Goal: Task Accomplishment & Management: Manage account settings

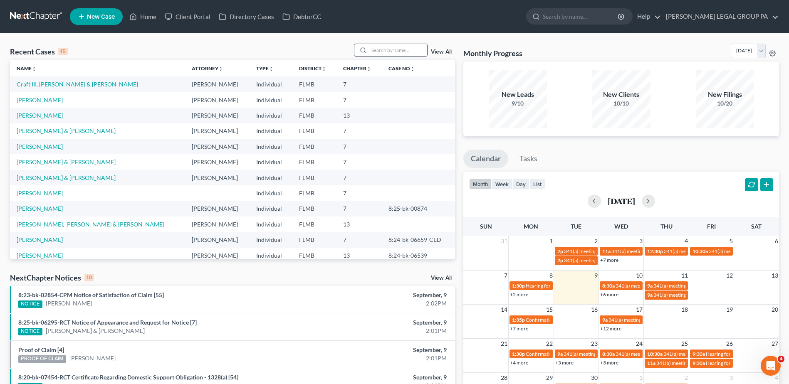
click at [404, 50] on input "search" at bounding box center [398, 50] width 58 height 12
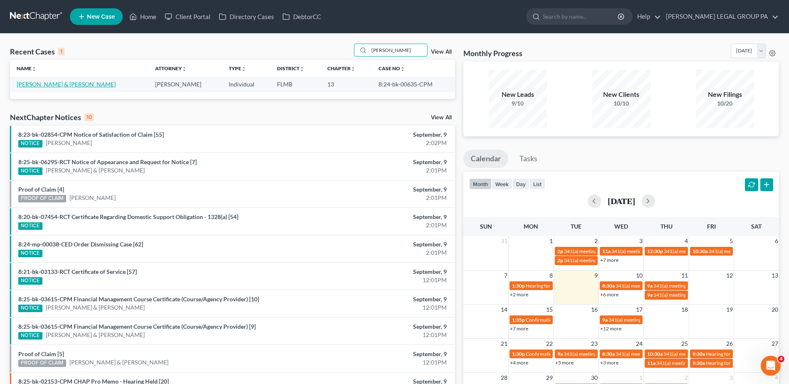
type input "kunstman"
click at [60, 83] on link "[PERSON_NAME] & [PERSON_NAME]" at bounding box center [66, 84] width 99 height 7
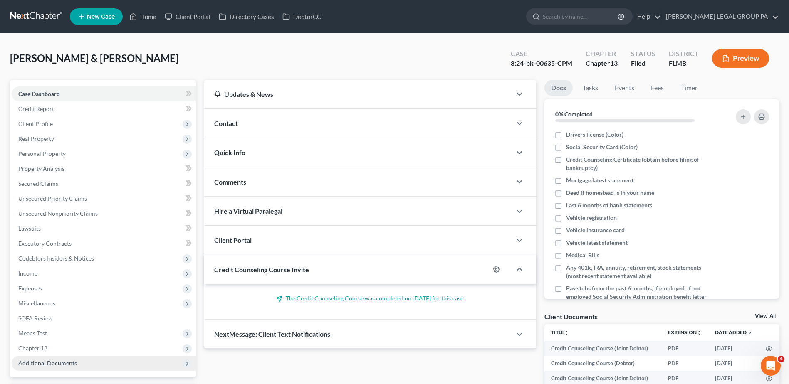
click at [99, 367] on span "Additional Documents" at bounding box center [104, 363] width 184 height 15
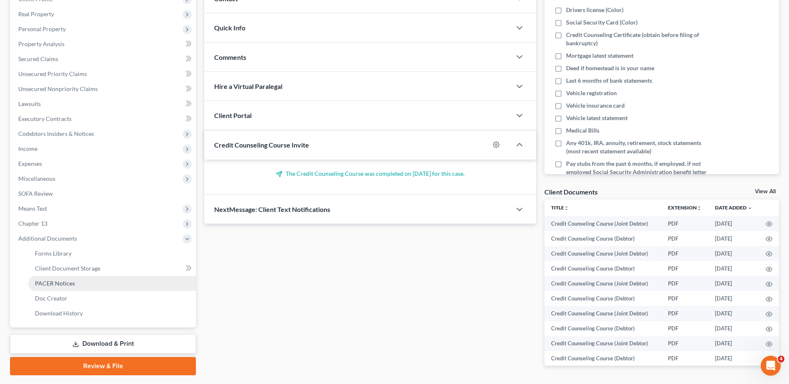
click at [78, 282] on link "PACER Notices" at bounding box center [112, 283] width 168 height 15
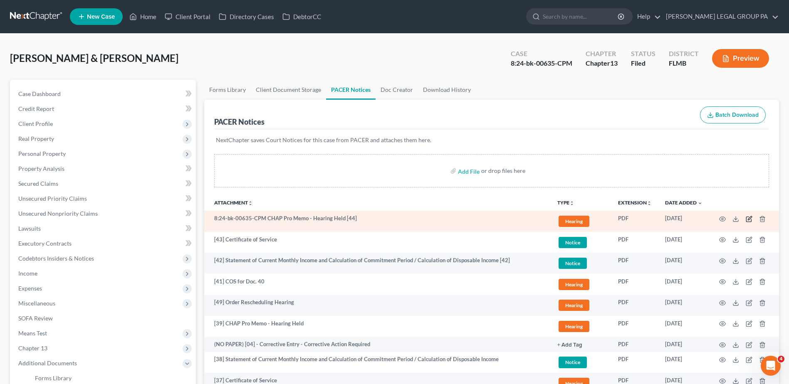
click at [748, 219] on icon "button" at bounding box center [750, 218] width 4 height 4
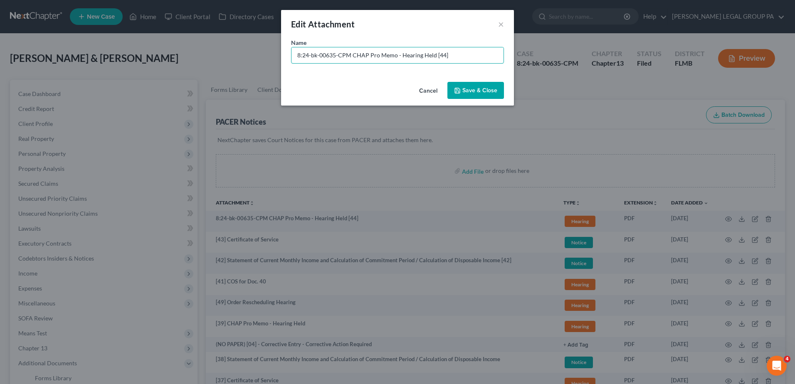
drag, startPoint x: 352, startPoint y: 57, endPoint x: -65, endPoint y: 48, distance: 417.8
type input "[44] CHAP Pro Memo - Hearing Held"
drag, startPoint x: 483, startPoint y: 87, endPoint x: 456, endPoint y: 76, distance: 29.4
click at [483, 86] on button "Save & Close" at bounding box center [476, 90] width 57 height 17
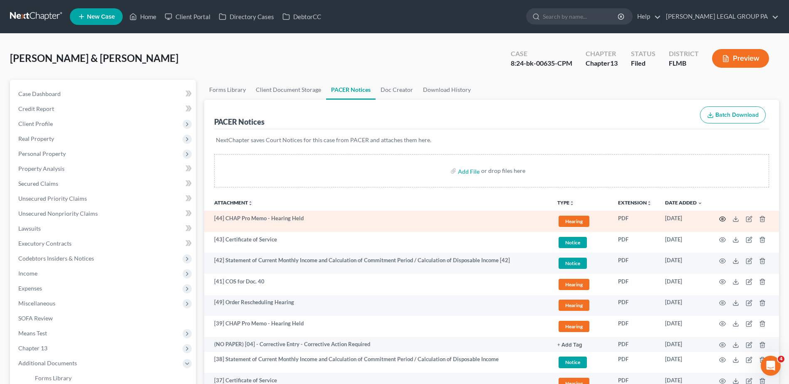
click at [724, 221] on icon "button" at bounding box center [723, 219] width 6 height 5
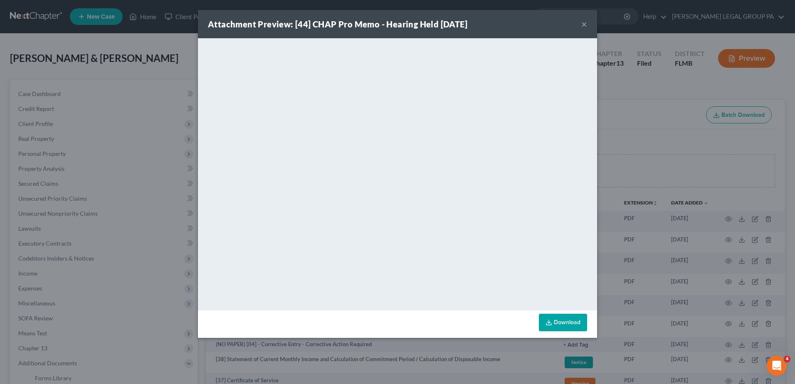
click at [585, 25] on button "×" at bounding box center [585, 24] width 6 height 10
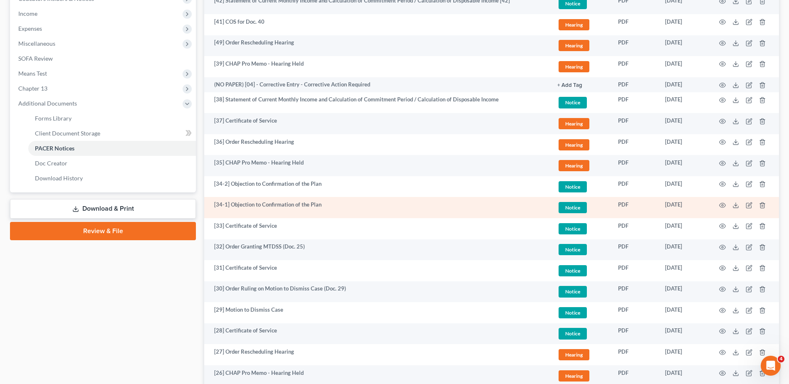
scroll to position [291, 0]
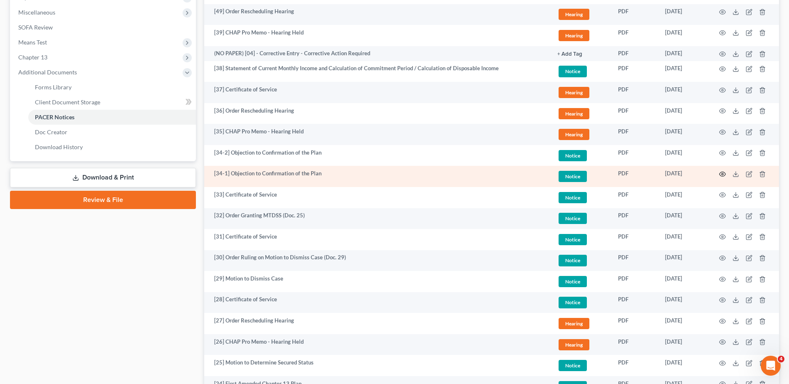
click at [724, 173] on icon "button" at bounding box center [722, 174] width 7 height 7
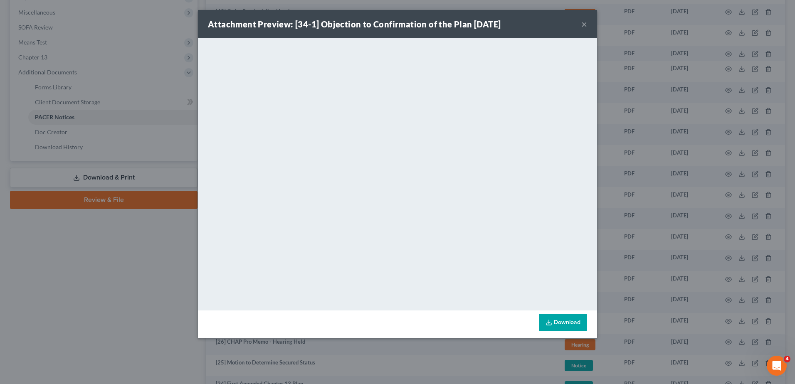
click at [585, 25] on button "×" at bounding box center [585, 24] width 6 height 10
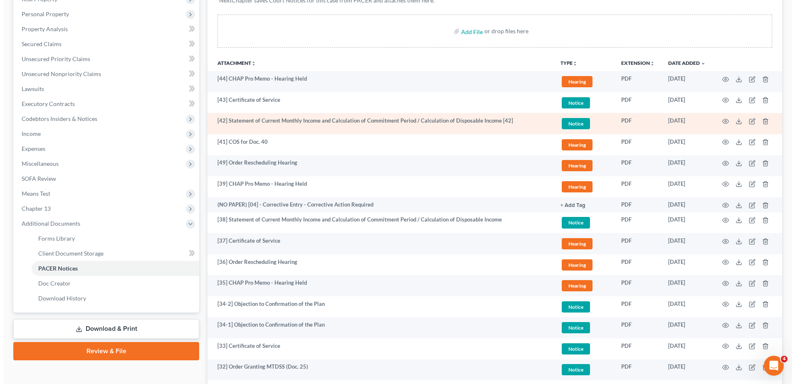
scroll to position [125, 0]
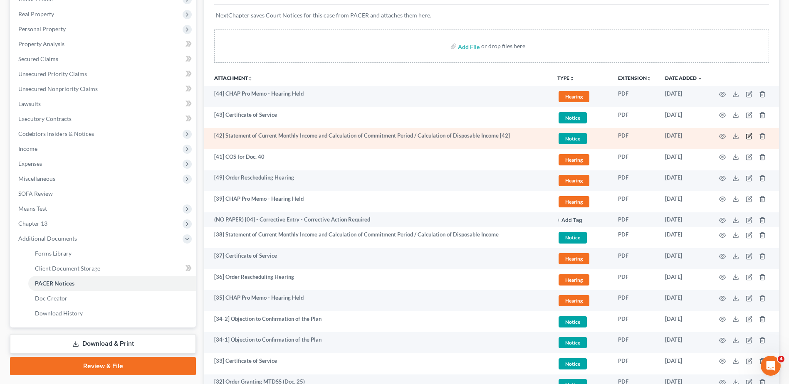
click at [749, 134] on icon "button" at bounding box center [748, 136] width 5 height 5
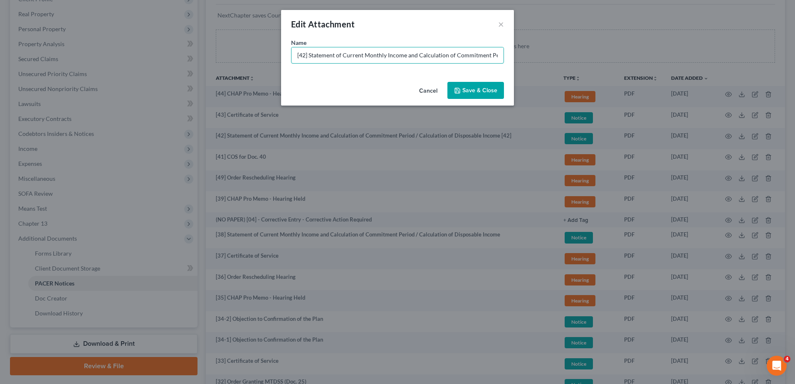
scroll to position [0, 108]
drag, startPoint x: 461, startPoint y: 55, endPoint x: 769, endPoint y: 84, distance: 309.7
click at [769, 84] on div "Edit Attachment × Name * [42] Statement of Current Monthly Income and Calculati…" at bounding box center [397, 192] width 795 height 384
type input "[42] Statement of Current Monthly Income and Calculation of Commitment Period /…"
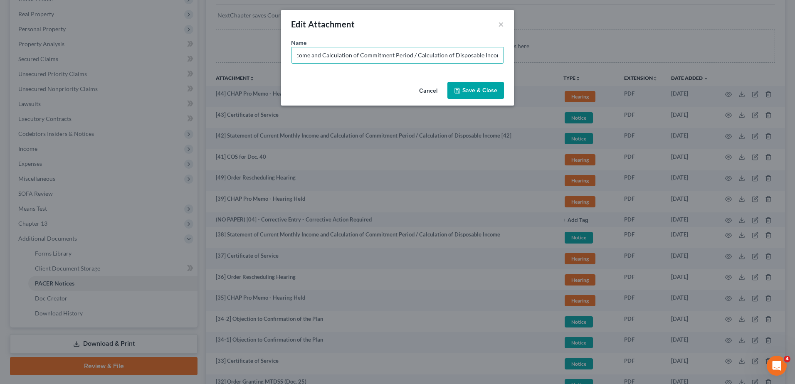
click at [486, 85] on button "Save & Close" at bounding box center [476, 90] width 57 height 17
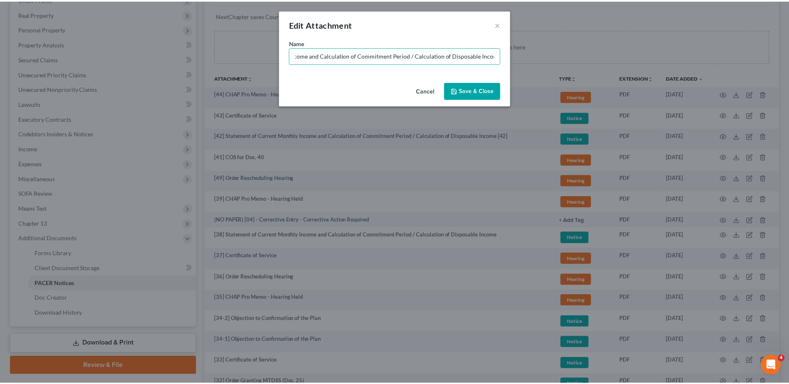
scroll to position [0, 0]
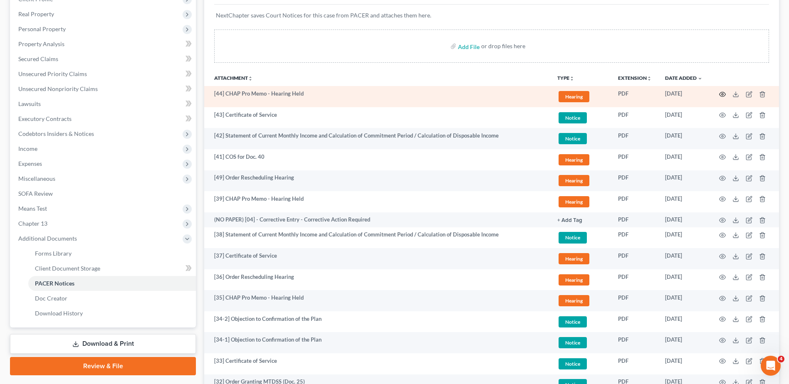
click at [723, 96] on icon "button" at bounding box center [722, 94] width 7 height 7
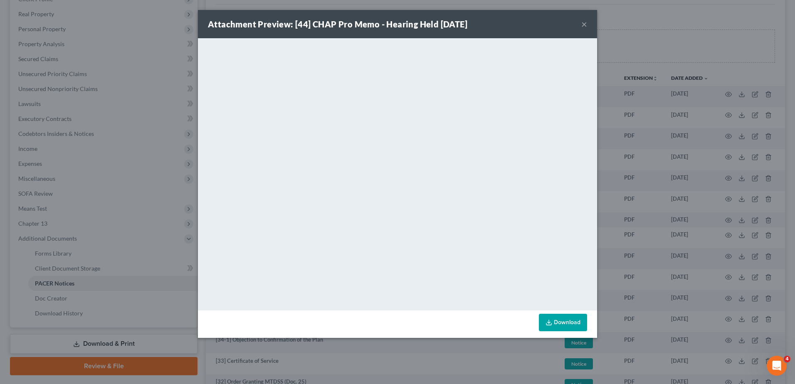
click at [583, 25] on button "×" at bounding box center [585, 24] width 6 height 10
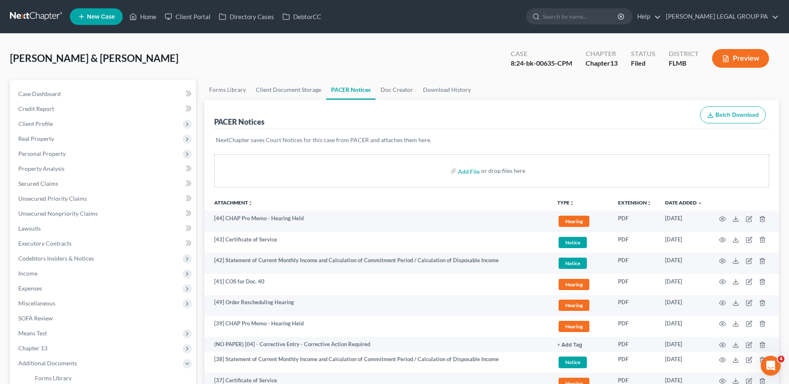
click at [38, 12] on link at bounding box center [36, 16] width 53 height 15
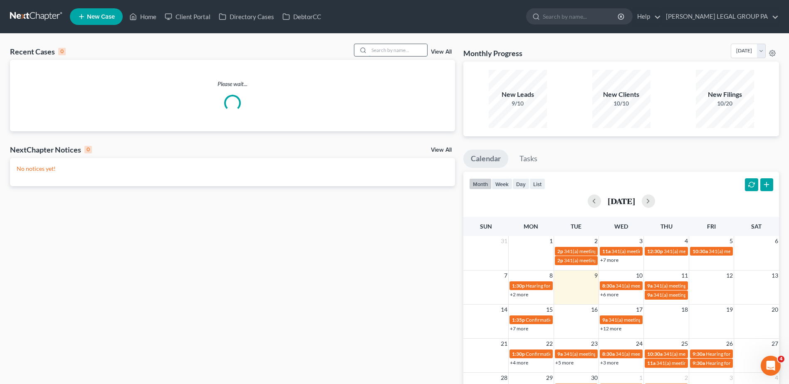
click at [379, 52] on input "search" at bounding box center [398, 50] width 58 height 12
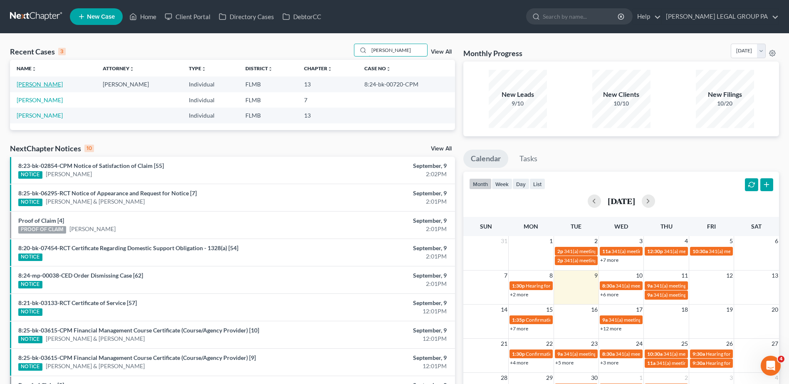
type input "[PERSON_NAME]"
click at [37, 86] on link "[PERSON_NAME]" at bounding box center [40, 84] width 46 height 7
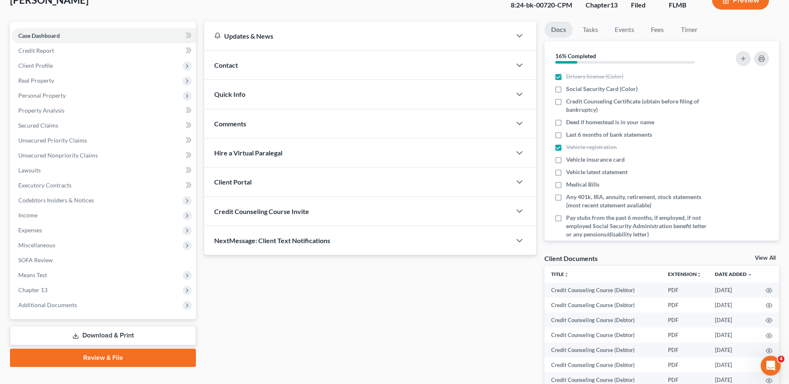
scroll to position [151, 0]
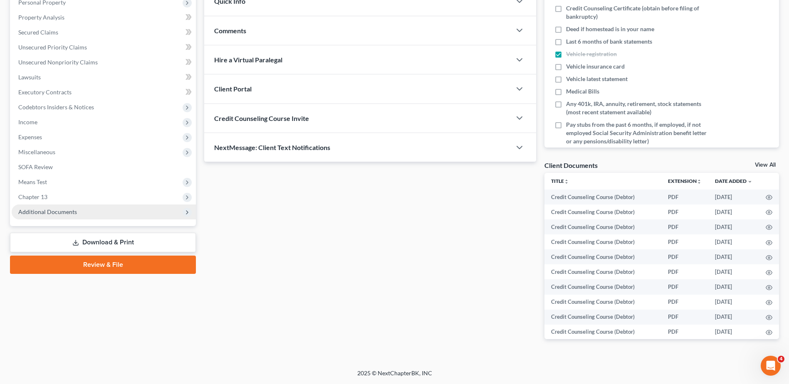
click at [117, 212] on span "Additional Documents" at bounding box center [104, 212] width 184 height 15
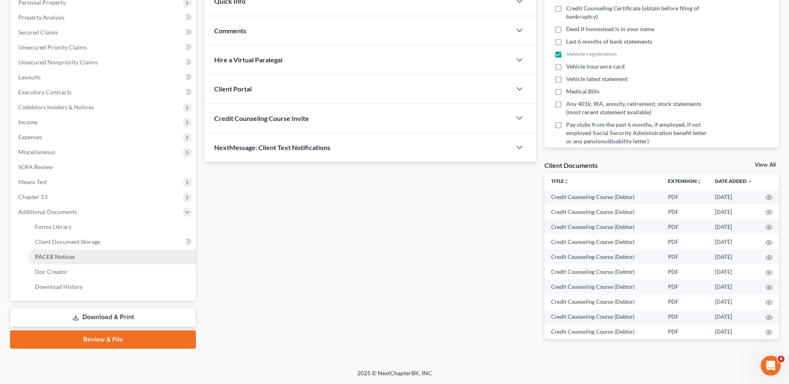
click at [95, 255] on link "PACER Notices" at bounding box center [112, 257] width 168 height 15
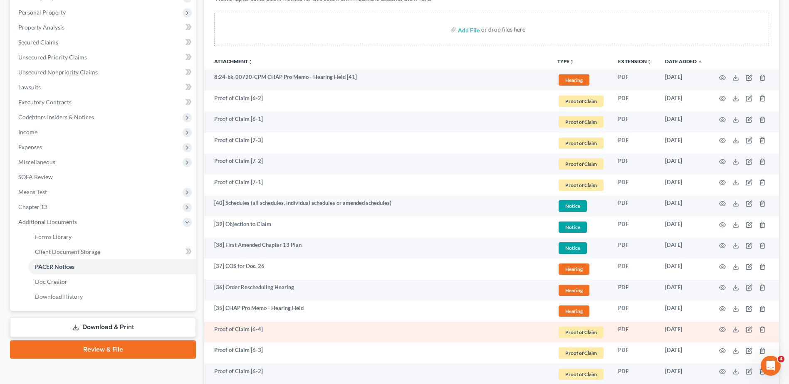
scroll to position [125, 0]
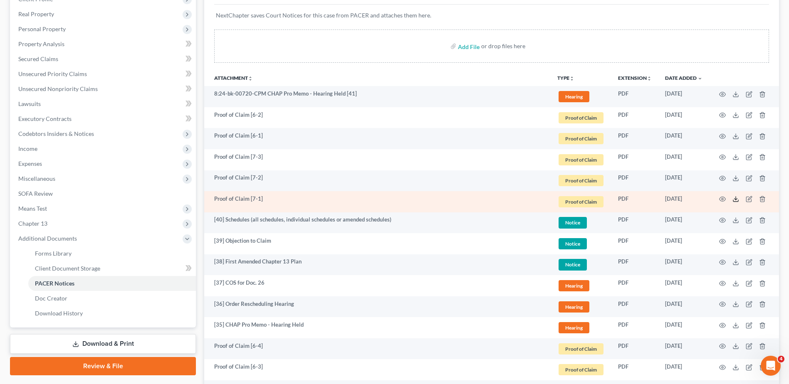
click at [736, 198] on line at bounding box center [736, 198] width 0 height 3
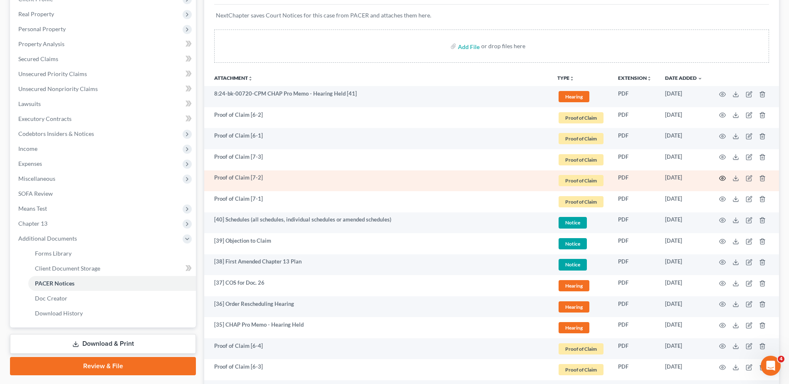
click at [723, 177] on icon "button" at bounding box center [722, 178] width 7 height 7
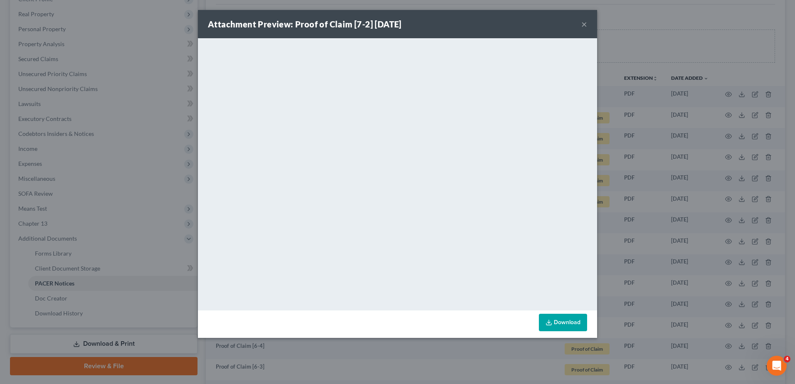
click at [587, 25] on button "×" at bounding box center [585, 24] width 6 height 10
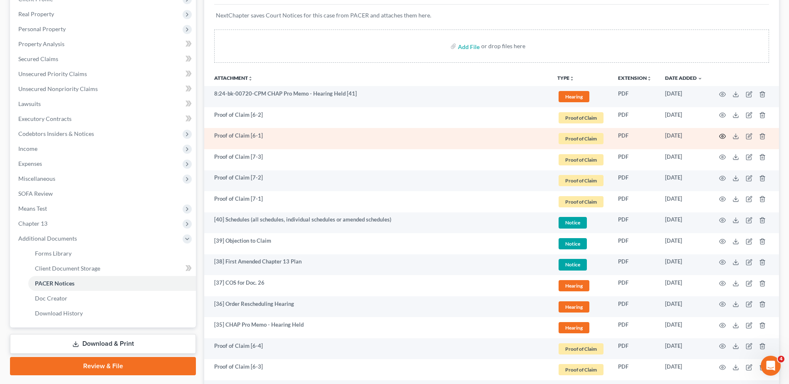
click at [723, 135] on icon "button" at bounding box center [722, 136] width 7 height 7
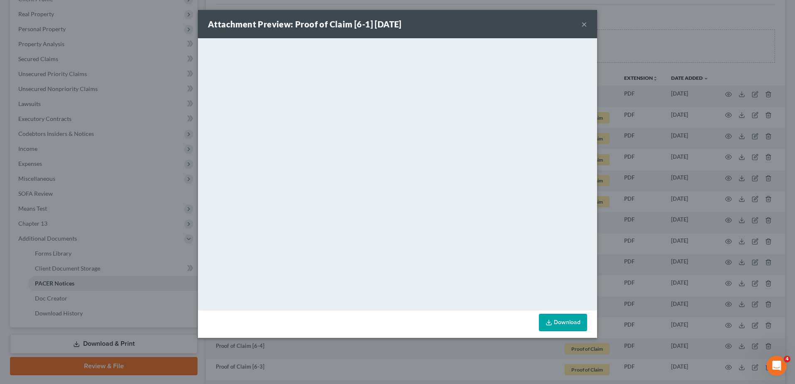
click at [585, 24] on button "×" at bounding box center [585, 24] width 6 height 10
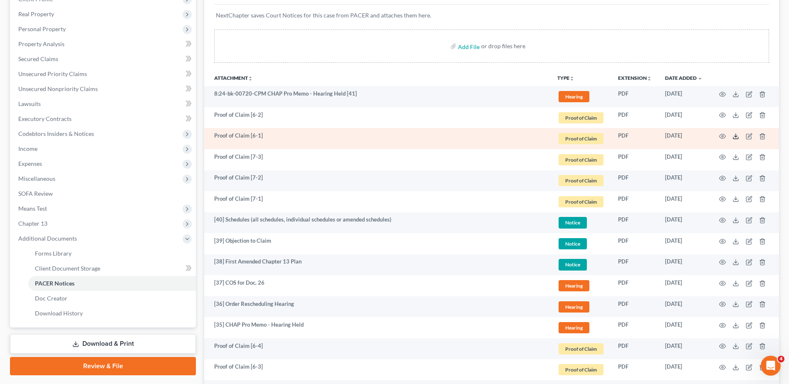
click at [735, 136] on icon at bounding box center [736, 136] width 7 height 7
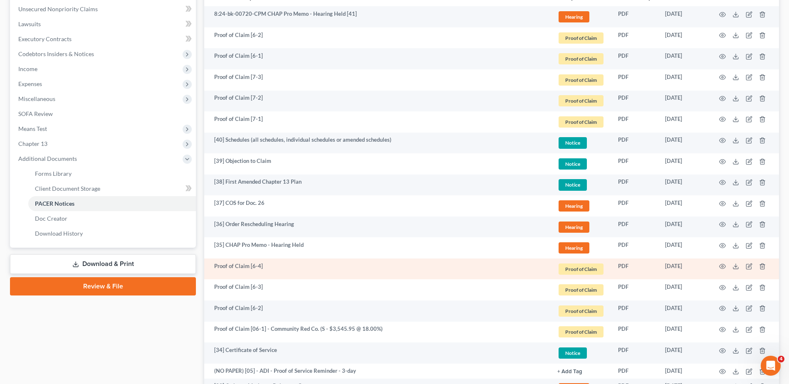
scroll to position [291, 0]
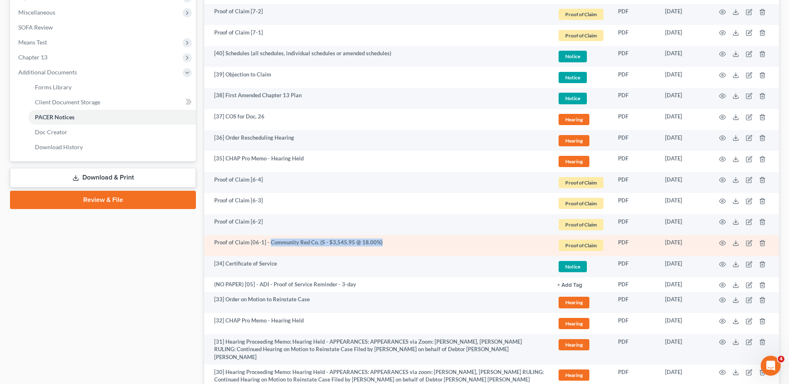
drag, startPoint x: 395, startPoint y: 241, endPoint x: 270, endPoint y: 238, distance: 124.8
click at [270, 238] on td "Proof of Claim [06-1] - Community Red Co. (S - $3,545.95 @ 18.00%)" at bounding box center [377, 245] width 347 height 21
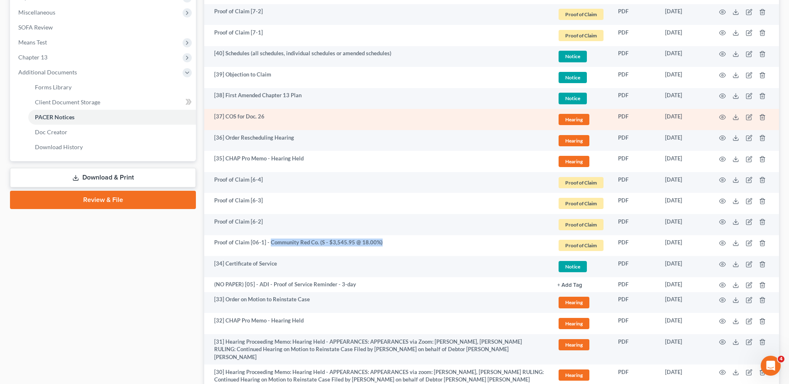
copy td "Community Red Co. (S - $3,545.95 @ 18.00%)"
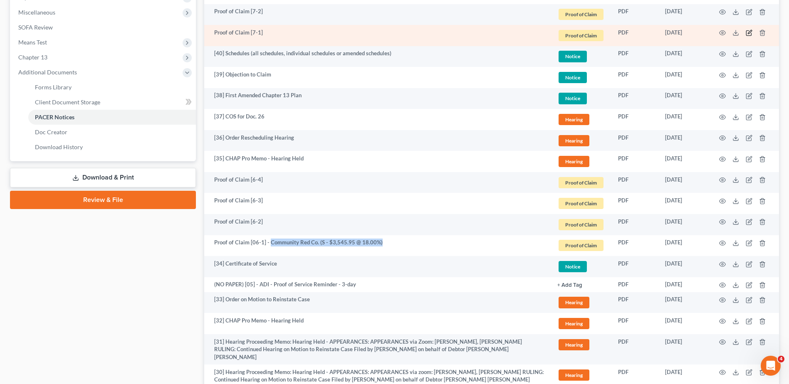
click at [749, 33] on icon "button" at bounding box center [749, 33] width 7 height 7
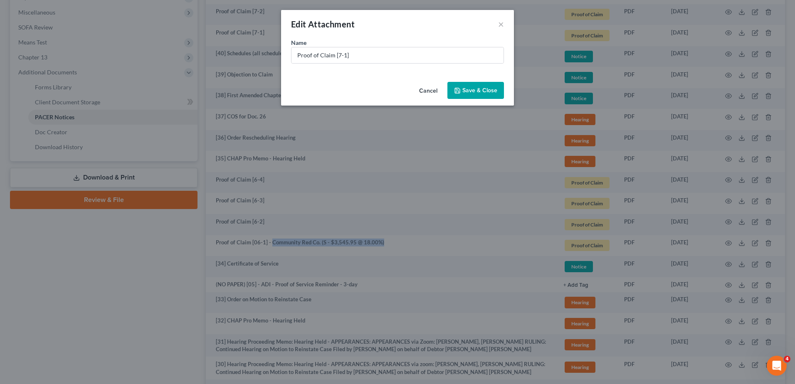
click at [431, 89] on button "Cancel" at bounding box center [429, 91] width 32 height 17
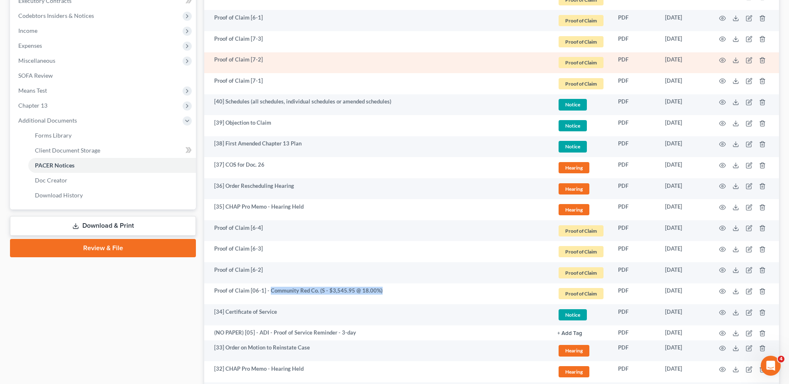
scroll to position [166, 0]
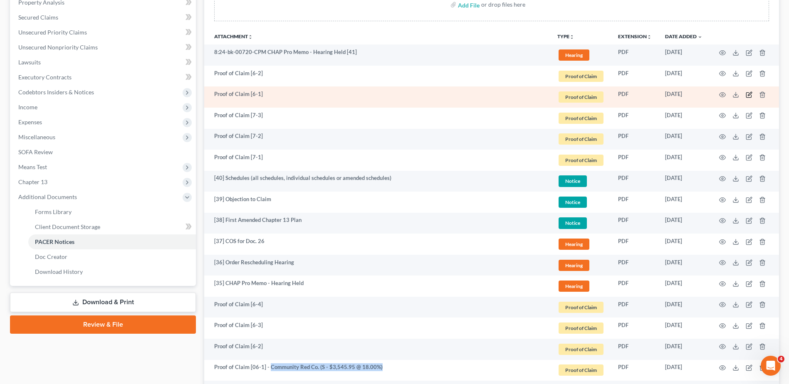
click at [750, 93] on icon "button" at bounding box center [749, 95] width 7 height 7
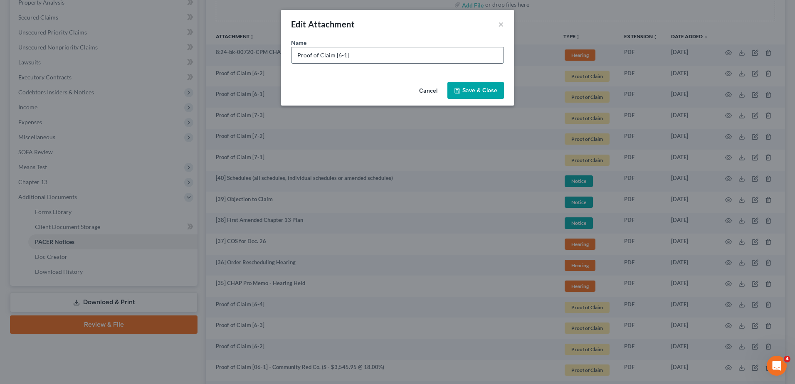
click at [366, 55] on input "Proof of Claim [6-1]" at bounding box center [398, 55] width 212 height 16
paste input "Community Red Co. (S - $3,545.95 @ 18.00%)"
drag, startPoint x: 417, startPoint y: 54, endPoint x: 437, endPoint y: 55, distance: 20.4
click at [437, 55] on input "Proof of Claim [6-1] - Community Red Co. (S - $3,545.95 @ 18.00%)" at bounding box center [398, 55] width 212 height 16
type input "Proof of Claim [6-1] - Community Red Co. (S - $2,515.26 @ 18.00%)"
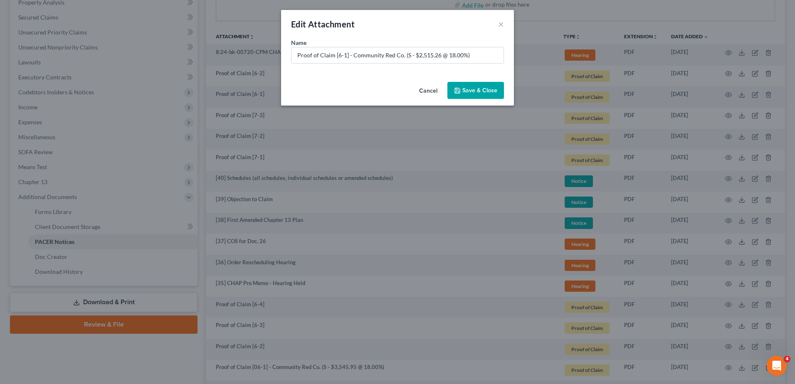
click at [481, 89] on span "Save & Close" at bounding box center [480, 90] width 35 height 7
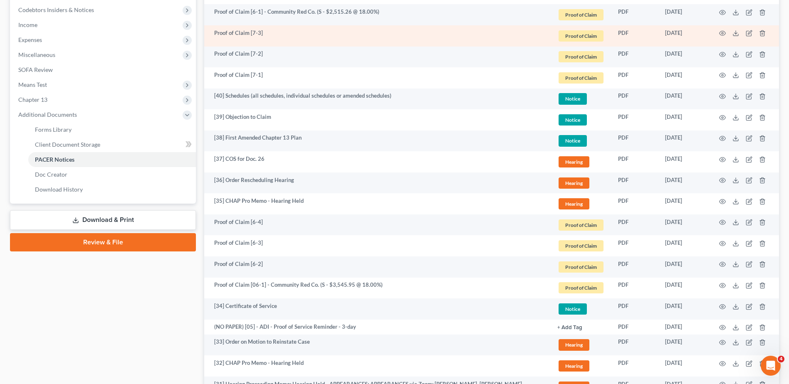
scroll to position [208, 0]
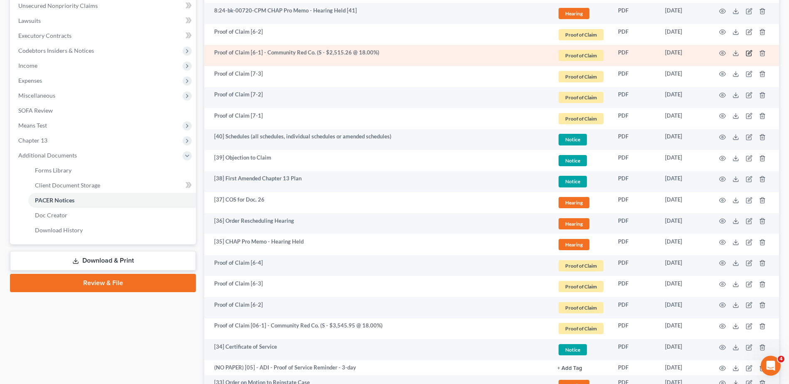
click at [748, 53] on icon "button" at bounding box center [750, 52] width 4 height 4
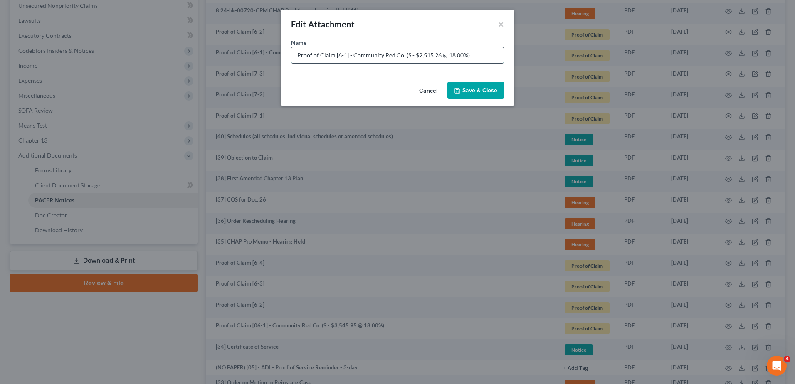
click at [349, 57] on input "Proof of Claim [6-1] - Community Red Co. (S - $2,515.26 @ 18.00%)" at bounding box center [398, 55] width 212 height 16
type input "Proof of Claim [6-1] [A1] - Community Red Co. (S - $2,515.26 @ 18.00%)"
click at [472, 87] on span "Save & Close" at bounding box center [480, 90] width 35 height 7
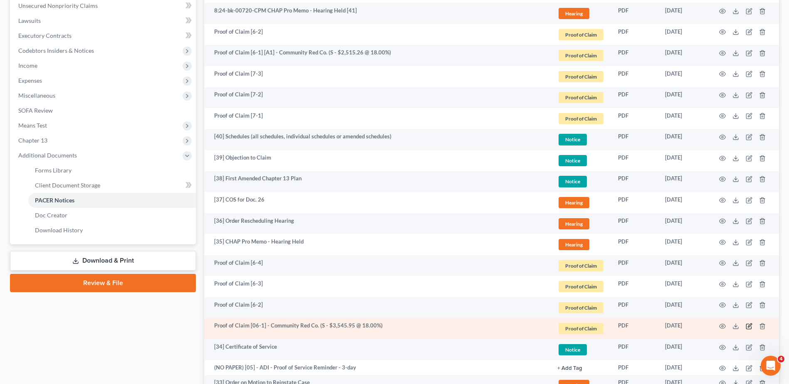
click at [748, 326] on icon "button" at bounding box center [749, 326] width 7 height 7
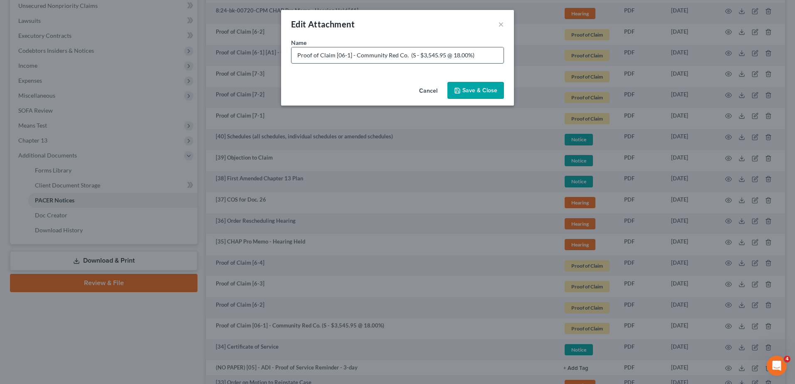
click at [352, 55] on input "Proof of Claim [06-1] - Community Red Co. (S - $3,545.95 @ 18.00%)" at bounding box center [398, 55] width 212 height 16
type input "Proof of Claim [06-1] - AMENDED | Community Red Co. (S - $3,545.95 @ 18.00%)"
click at [476, 91] on span "Save & Close" at bounding box center [480, 90] width 35 height 7
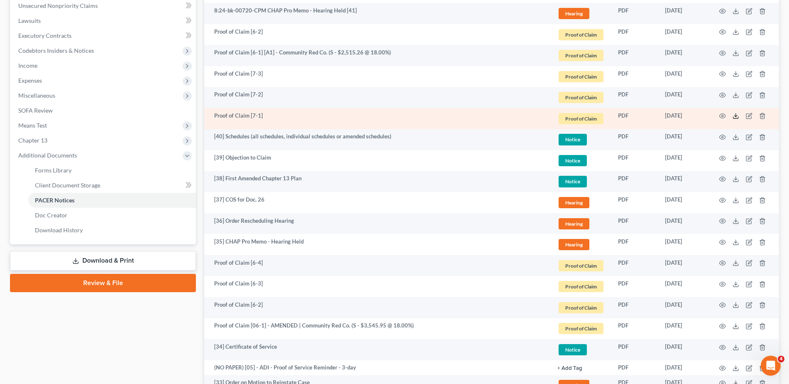
click at [736, 115] on icon at bounding box center [736, 116] width 7 height 7
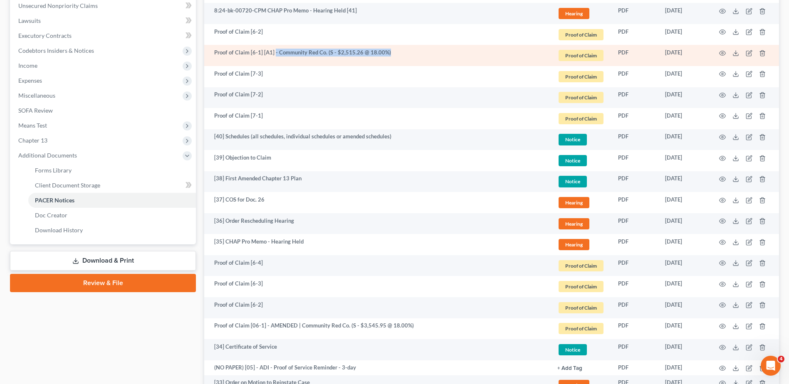
drag, startPoint x: 397, startPoint y: 51, endPoint x: 274, endPoint y: 53, distance: 123.2
click at [274, 53] on td "Proof of Claim [6-1] [A1] - Community Red Co. (S - $2,515.26 @ 18.00%)" at bounding box center [377, 55] width 347 height 21
copy td "- Community Red Co. (S - $2,515.26 @ 18.00%)"
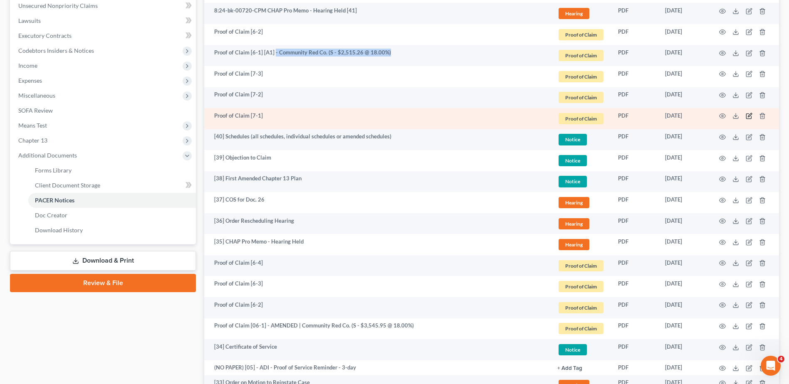
click at [748, 116] on icon "button" at bounding box center [749, 116] width 7 height 7
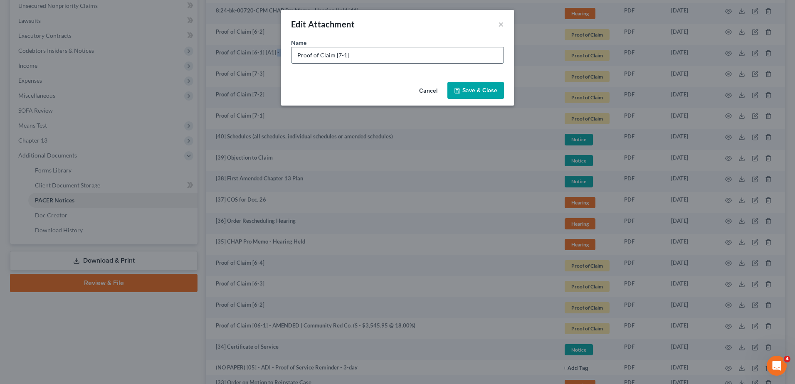
click at [372, 55] on input "Proof of Claim [7-1]" at bounding box center [398, 55] width 212 height 16
paste input "- Community Red Co. (S - $2,515.26 @ 18.00%)"
click at [348, 55] on input "Proof of Claim [7-1]- Community Red Co. (S - $2,515.26 @ 18.00%)" at bounding box center [398, 55] width 212 height 16
type input "Proof of Claim [7-1] - DUPLICATE CLAIM | Community Red Co. (S - $2,515.26 @ 18.…"
click at [473, 89] on span "Save & Close" at bounding box center [480, 90] width 35 height 7
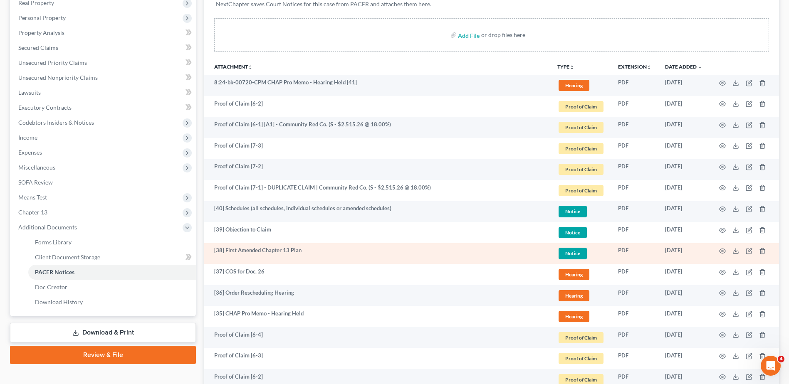
scroll to position [125, 0]
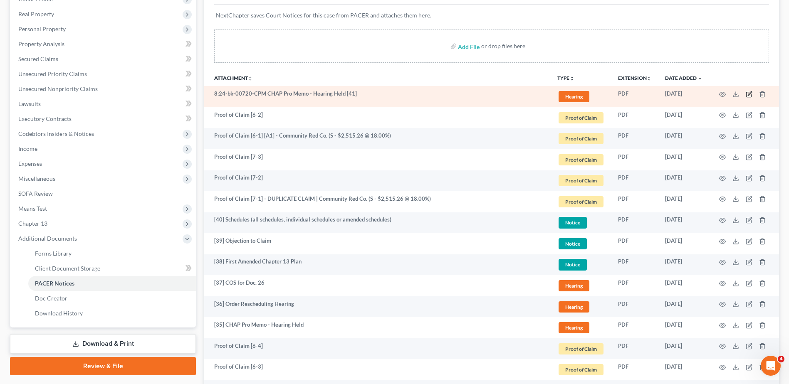
click at [750, 94] on icon "button" at bounding box center [749, 94] width 7 height 7
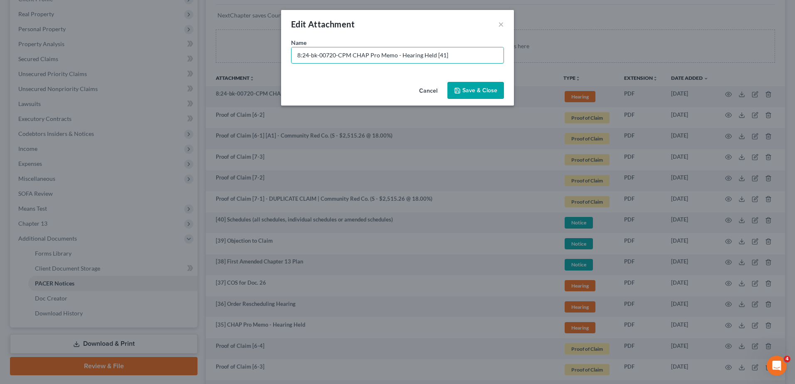
drag, startPoint x: 351, startPoint y: 56, endPoint x: 5, endPoint y: 30, distance: 347.1
click at [5, 30] on div "Edit Attachment × Name * 8:24-bk-00720-CPM CHAP Pro Memo - Hearing Held [41] Ca…" at bounding box center [397, 192] width 795 height 384
type input "[41] CHAP Pro Memo - Hearing Held"
click at [486, 89] on span "Save & Close" at bounding box center [480, 90] width 35 height 7
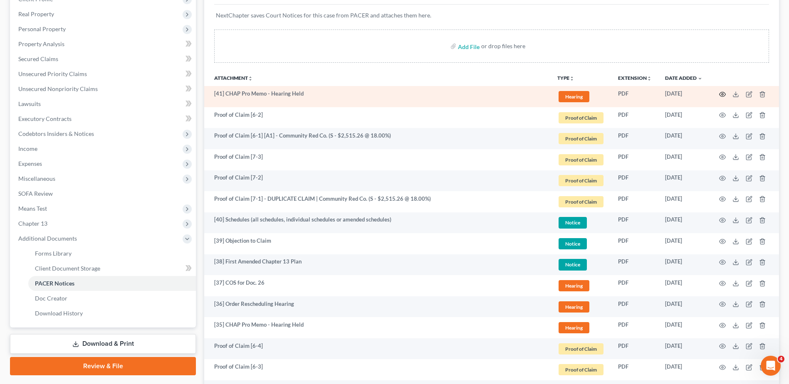
click at [725, 94] on icon "button" at bounding box center [722, 94] width 7 height 7
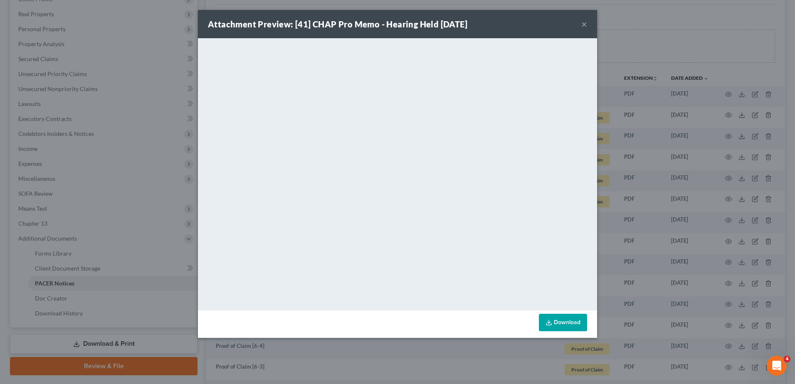
click at [586, 23] on button "×" at bounding box center [585, 24] width 6 height 10
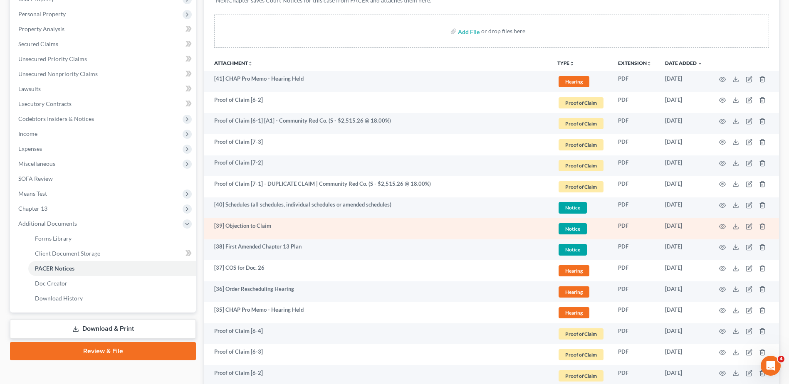
scroll to position [166, 0]
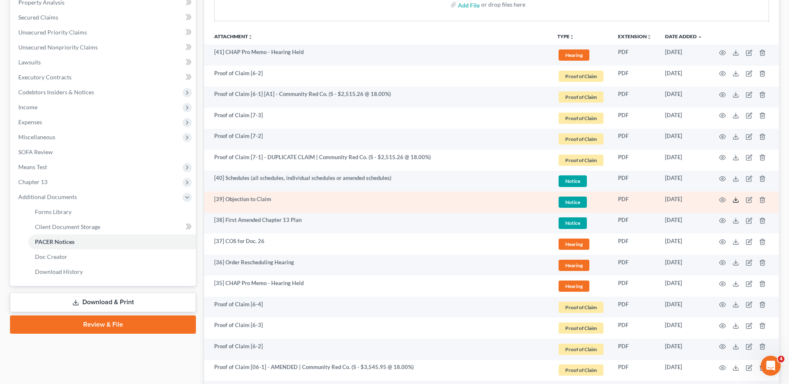
click at [737, 201] on icon at bounding box center [736, 200] width 7 height 7
click at [747, 200] on icon "button" at bounding box center [748, 200] width 5 height 5
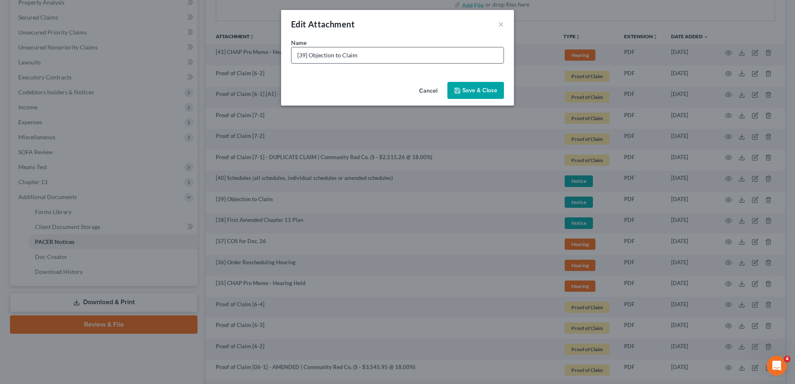
click at [367, 56] on input "[39] Objection to Claim" at bounding box center [398, 55] width 212 height 16
type input "[39] Objection to Claim No. 6 (Community Red Co)"
click at [472, 89] on span "Save & Close" at bounding box center [480, 90] width 35 height 7
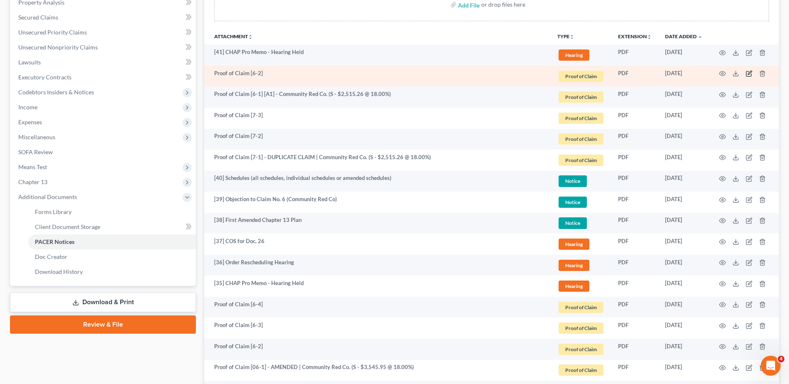
click at [748, 73] on icon "button" at bounding box center [749, 73] width 7 height 7
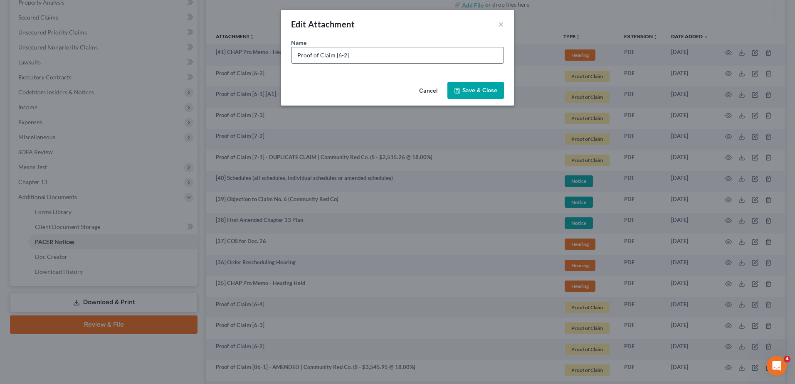
click at [364, 60] on input "Proof of Claim [6-2]" at bounding box center [398, 55] width 212 height 16
type input "Proof of Claim [6-2] [A1]"
click at [481, 93] on span "Save & Close" at bounding box center [480, 90] width 35 height 7
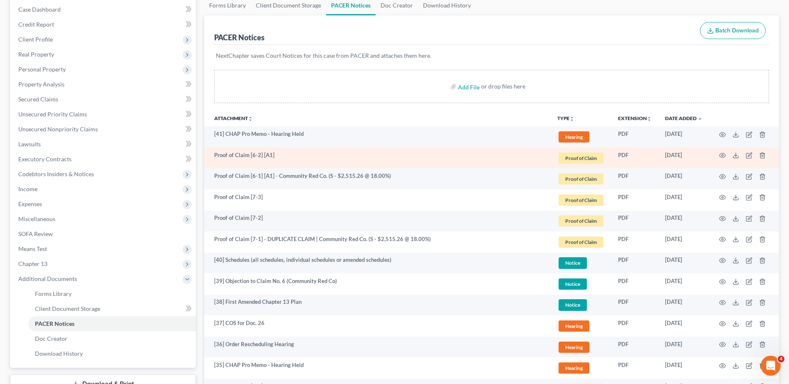
scroll to position [83, 0]
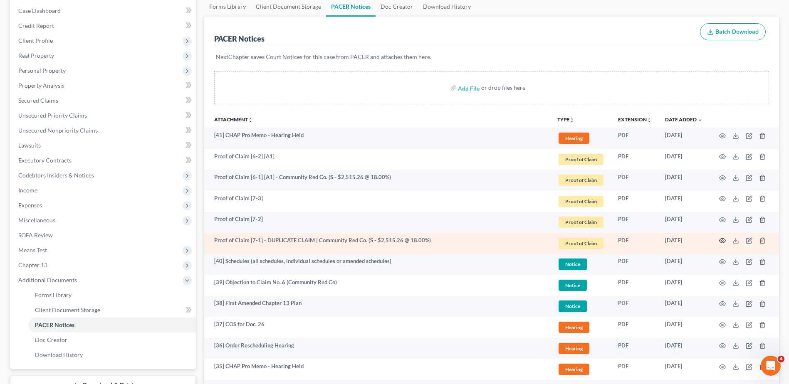
click at [722, 240] on icon "button" at bounding box center [722, 241] width 7 height 7
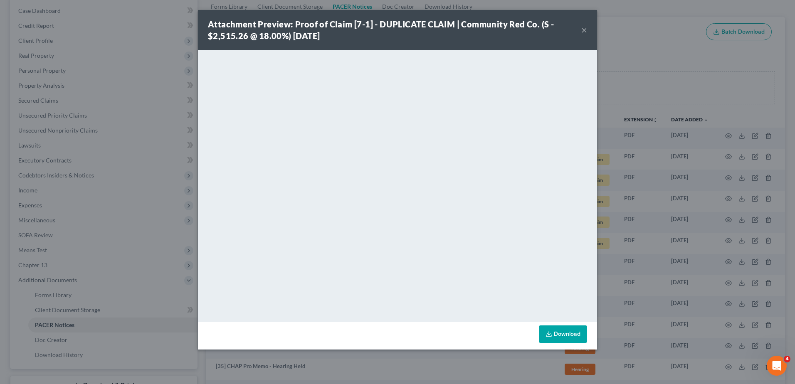
click at [583, 28] on button "×" at bounding box center [585, 30] width 6 height 10
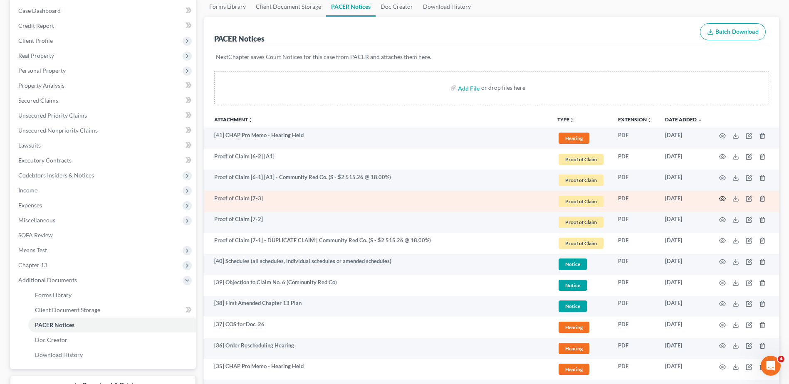
click at [724, 198] on icon "button" at bounding box center [722, 199] width 7 height 7
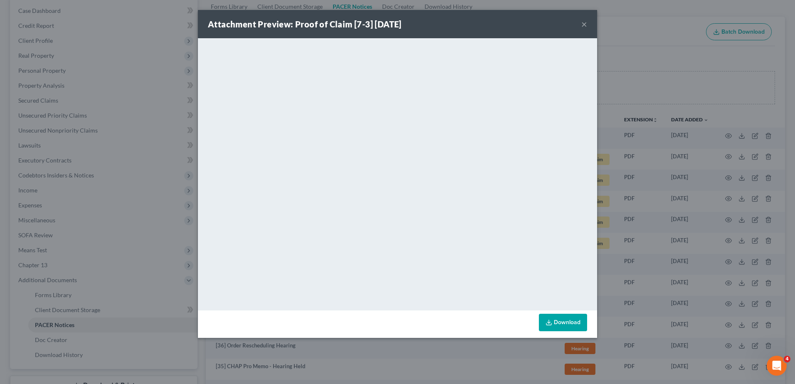
click at [582, 24] on div "Attachment Preview: Proof of Claim [7-3] [DATE] ×" at bounding box center [397, 24] width 399 height 28
click at [584, 26] on button "×" at bounding box center [585, 24] width 6 height 10
